Goal: Information Seeking & Learning: Learn about a topic

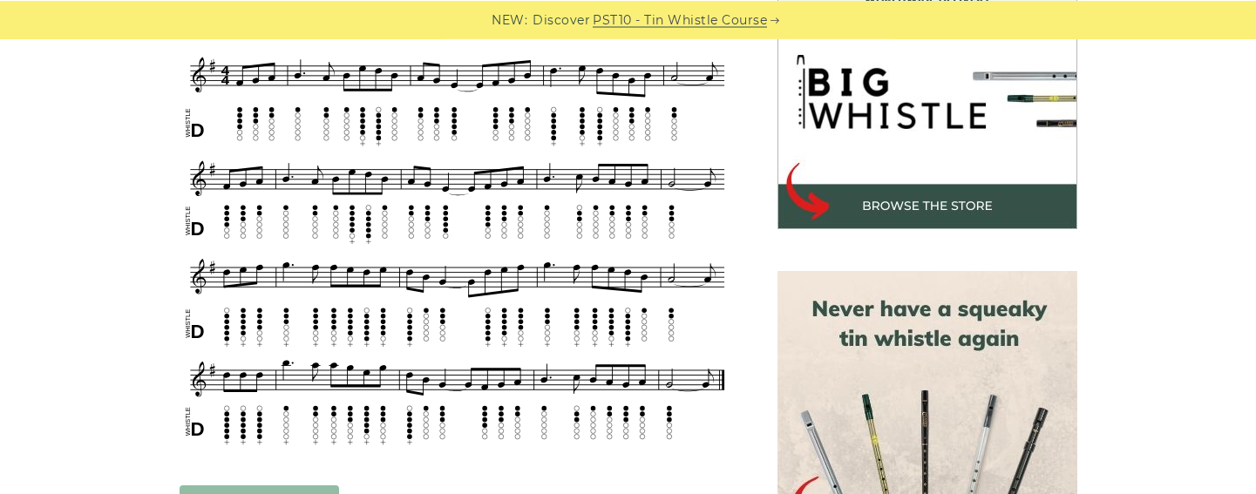
scroll to position [576, 0]
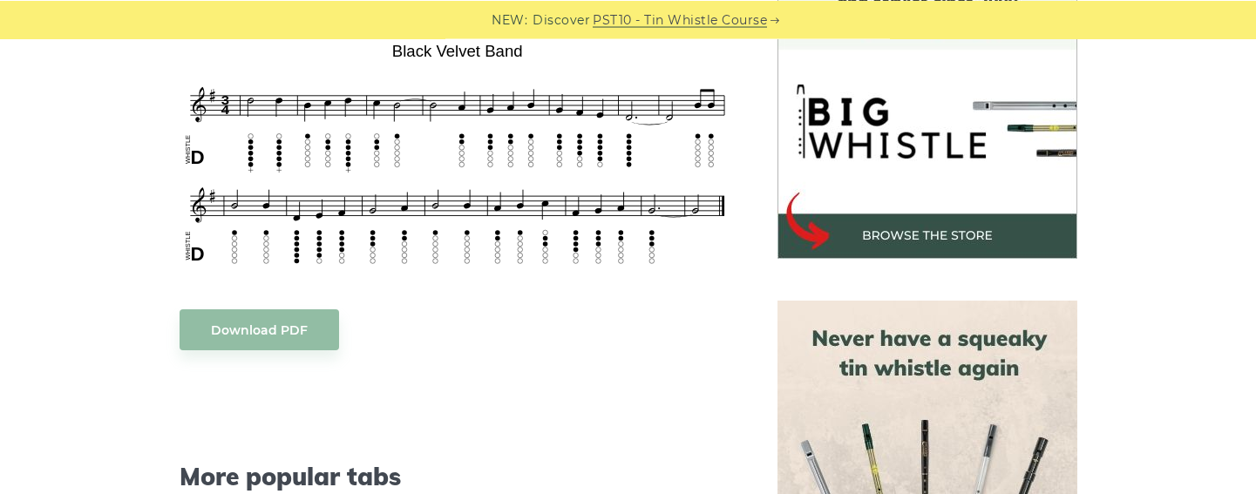
scroll to position [547, 0]
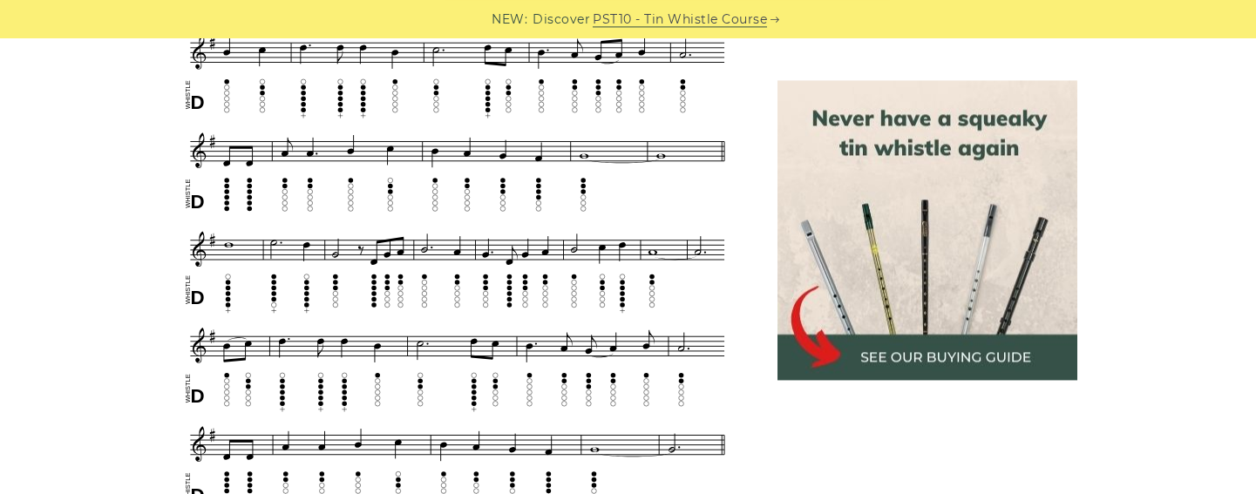
scroll to position [784, 0]
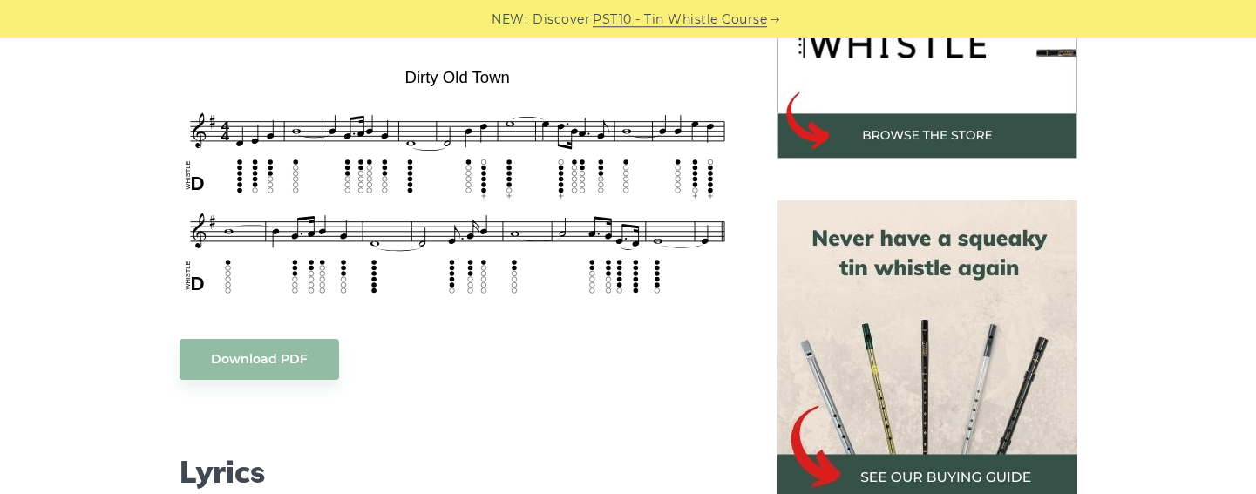
scroll to position [648, 0]
